Goal: Go to known website: Access a specific website the user already knows

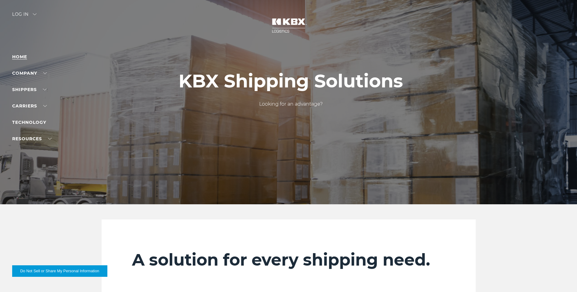
click at [16, 56] on link "Home" at bounding box center [19, 56] width 15 height 5
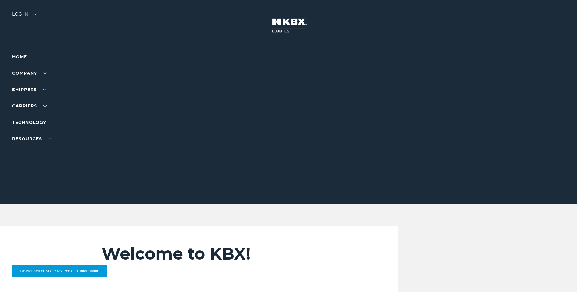
click at [27, 9] on div at bounding box center [290, 102] width 581 height 205
click at [33, 15] on div "Log in" at bounding box center [24, 16] width 24 height 9
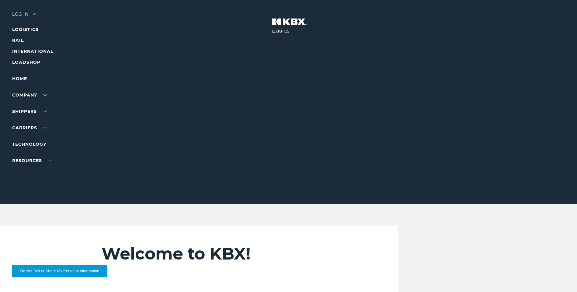
click at [28, 28] on link "LOGISTICS" at bounding box center [25, 29] width 26 height 5
